Goal: Check status: Check status

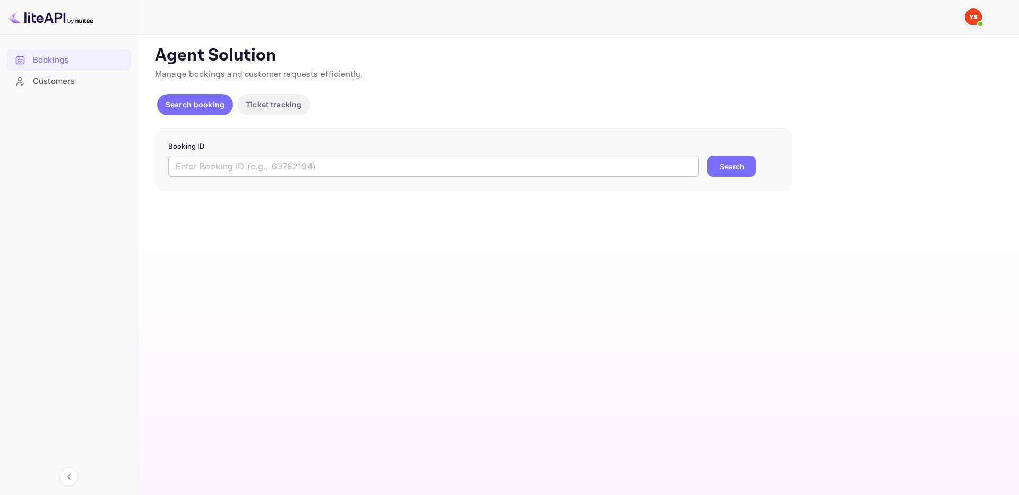
drag, startPoint x: 407, startPoint y: 155, endPoint x: 408, endPoint y: 161, distance: 5.9
click at [408, 161] on form "Booking ID ​ Search" at bounding box center [473, 159] width 610 height 36
click at [420, 165] on input "text" at bounding box center [433, 166] width 531 height 21
paste input "9455795"
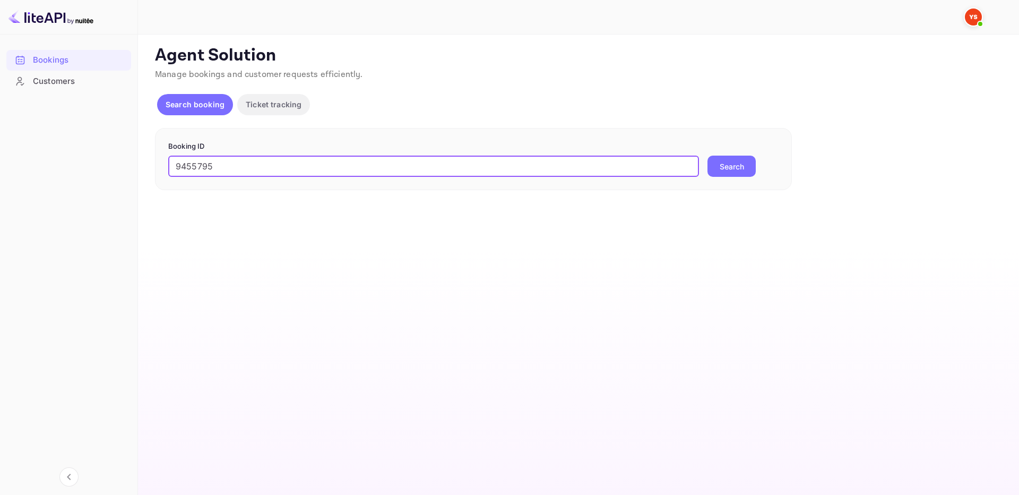
type input "9455795"
click at [738, 163] on button "Search" at bounding box center [732, 166] width 48 height 21
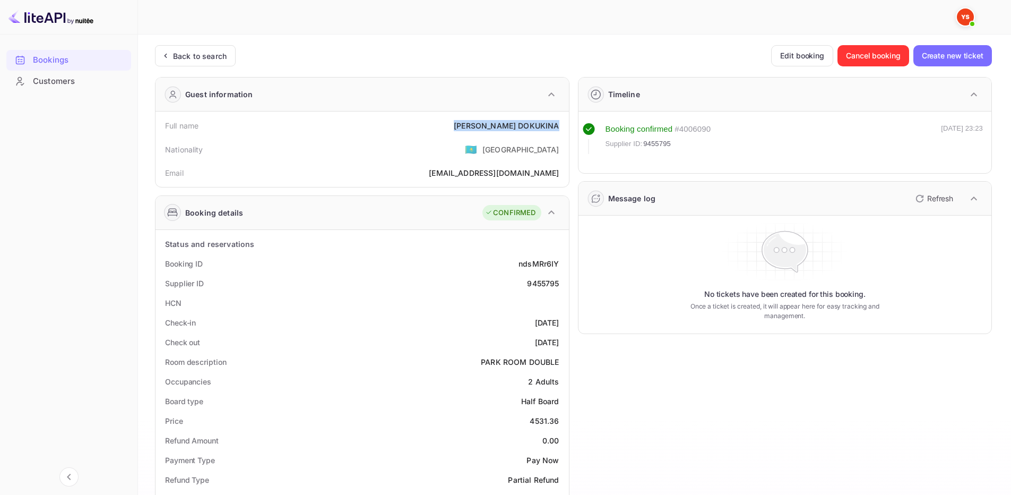
drag, startPoint x: 480, startPoint y: 128, endPoint x: 556, endPoint y: 126, distance: 75.4
click at [559, 128] on div "Full name [PERSON_NAME]" at bounding box center [362, 126] width 405 height 20
copy div "[PERSON_NAME]"
drag, startPoint x: 531, startPoint y: 420, endPoint x: 563, endPoint y: 418, distance: 32.4
click at [563, 418] on div "Price 4531.36" at bounding box center [362, 421] width 405 height 20
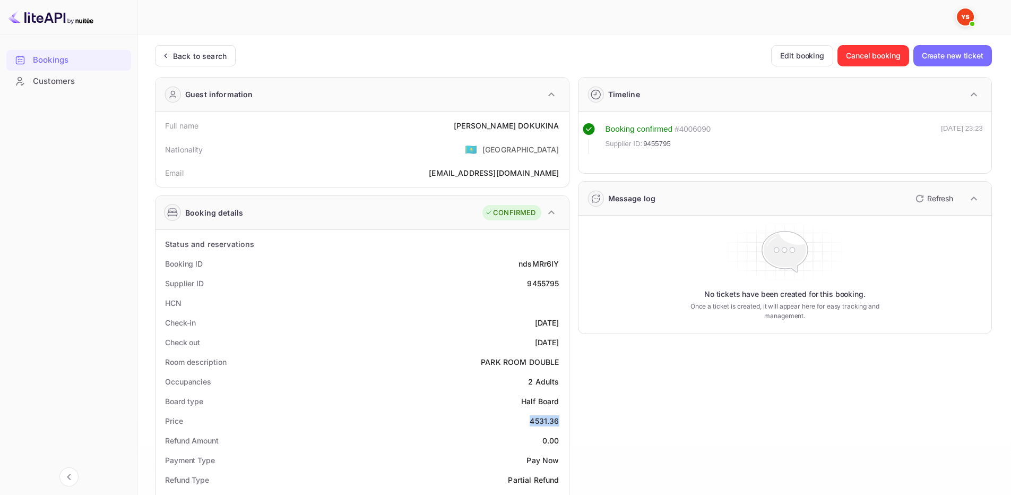
copy div "4531.36"
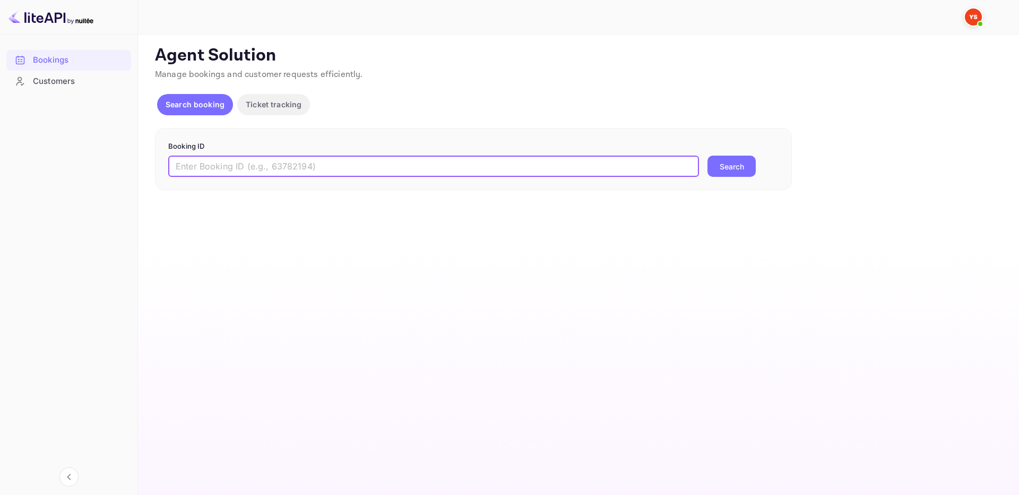
click at [378, 162] on input "text" at bounding box center [433, 166] width 531 height 21
paste input "9391416"
type input "9391416"
click at [736, 168] on button "Search" at bounding box center [732, 166] width 48 height 21
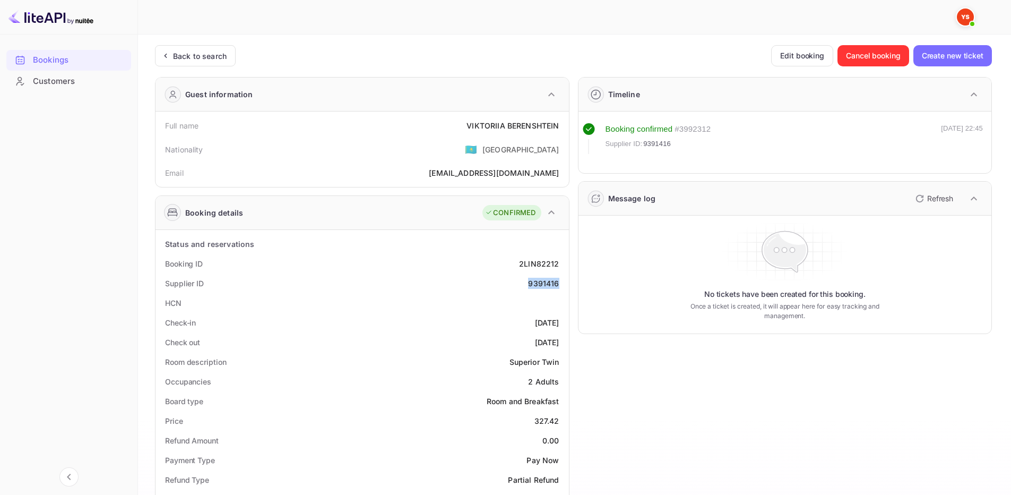
drag, startPoint x: 528, startPoint y: 282, endPoint x: 559, endPoint y: 282, distance: 31.3
click at [559, 282] on div "Supplier ID 9391416" at bounding box center [362, 283] width 405 height 20
copy div "9391416"
drag, startPoint x: 464, startPoint y: 124, endPoint x: 524, endPoint y: 119, distance: 59.6
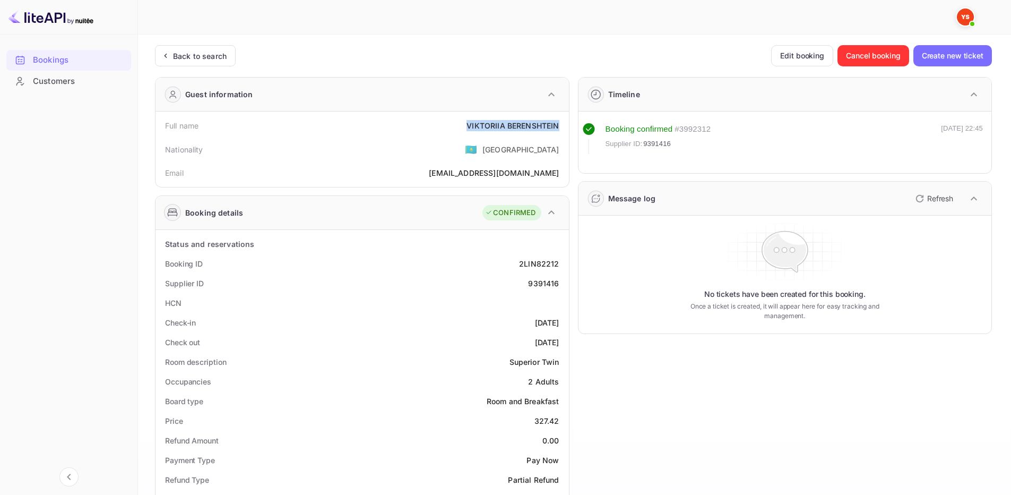
click at [559, 130] on div "Full name VIKTORIIA BERENSHTEIN" at bounding box center [362, 126] width 405 height 20
copy div "VIKTORIIA BERENSHTEIN"
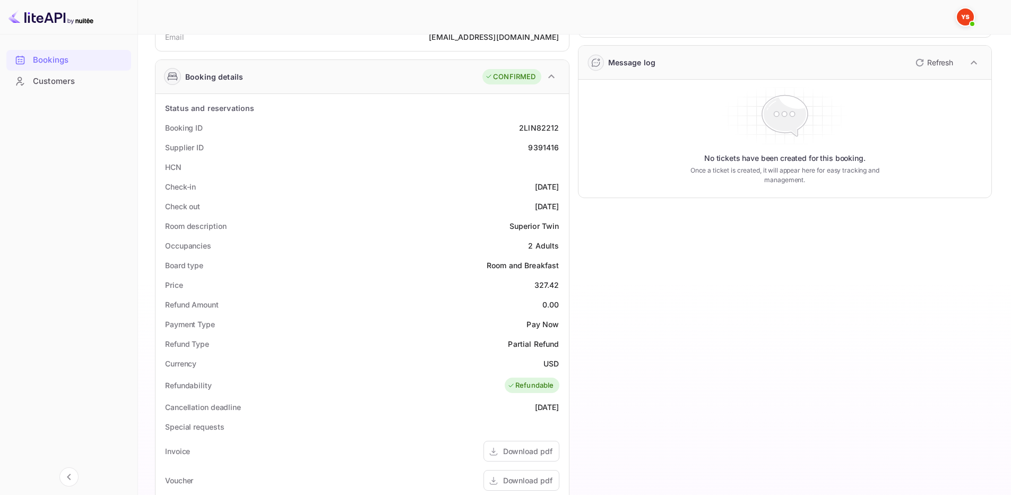
scroll to position [159, 0]
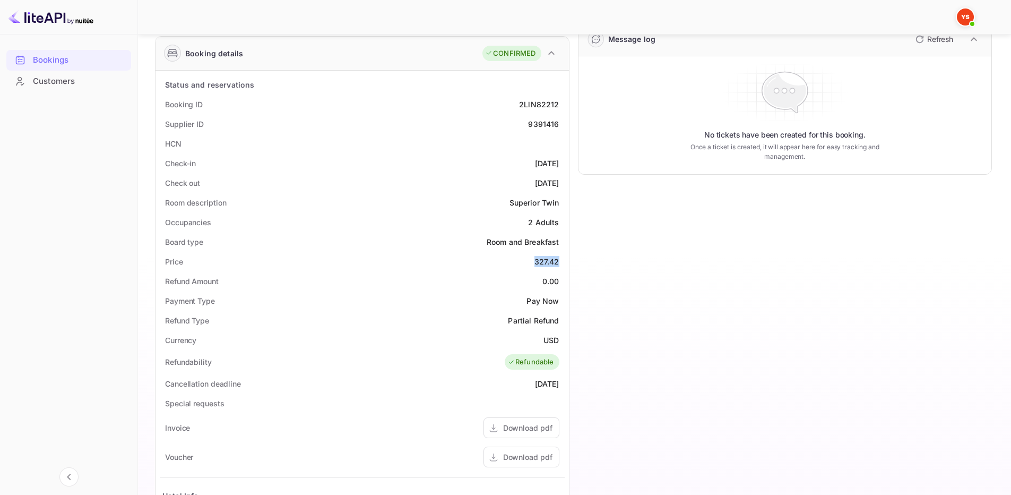
drag, startPoint x: 536, startPoint y: 261, endPoint x: 560, endPoint y: 264, distance: 24.6
click at [560, 264] on div "Price 327.42" at bounding box center [362, 262] width 405 height 20
copy div "327.42"
